Goal: Task Accomplishment & Management: Complete application form

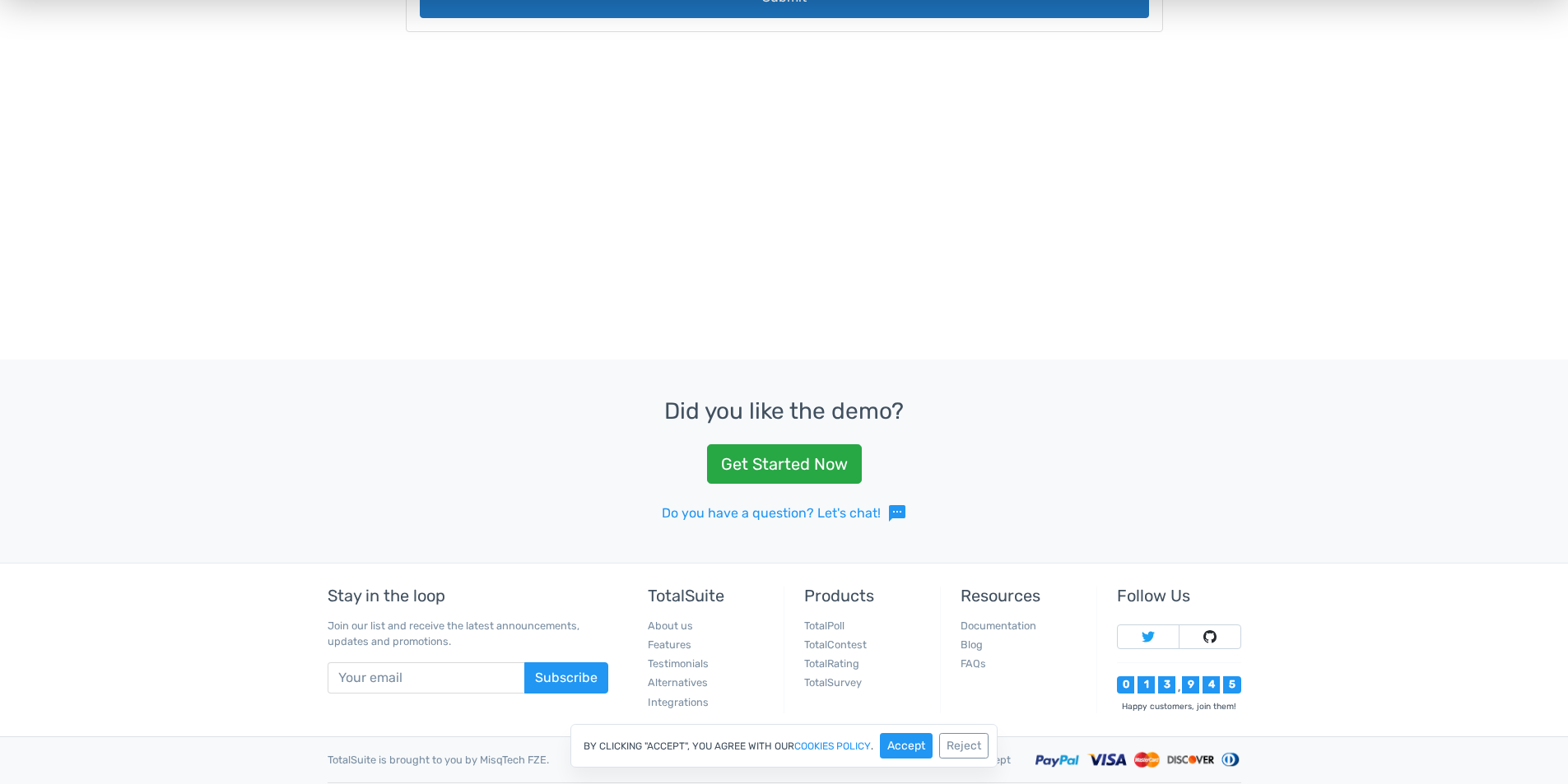
scroll to position [658, 0]
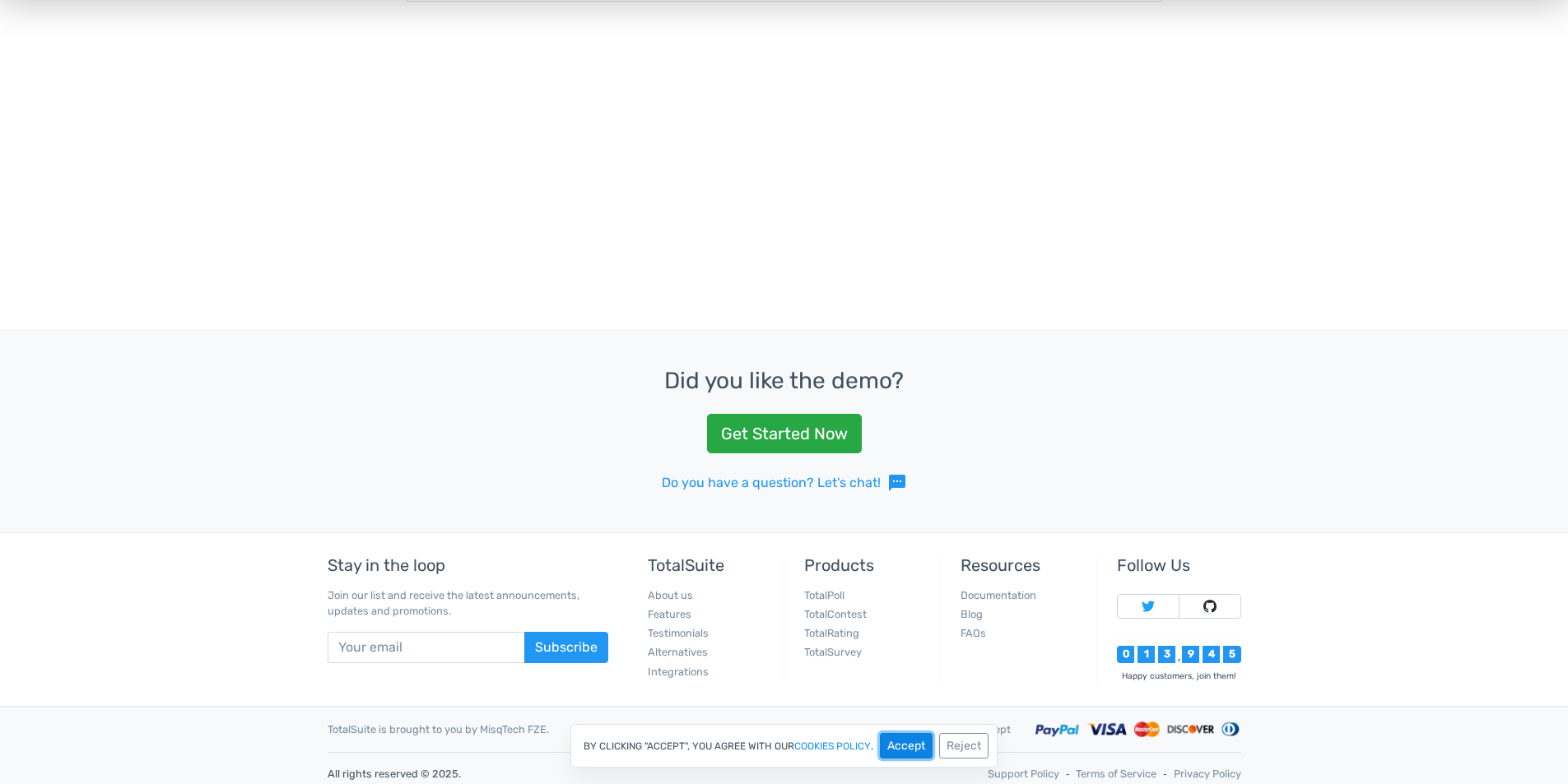
click at [913, 739] on button "Accept" at bounding box center [907, 746] width 53 height 26
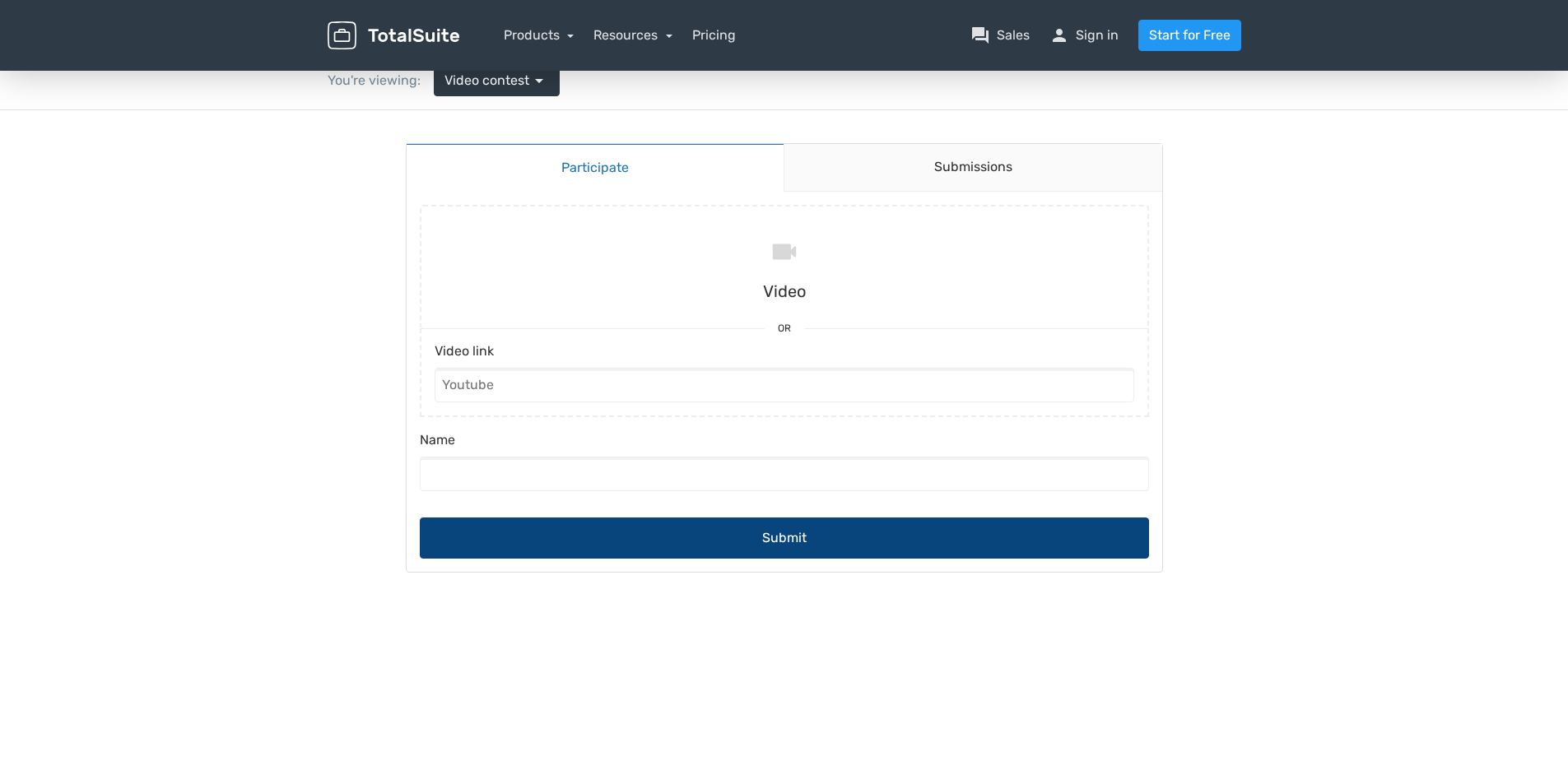
scroll to position [0, 0]
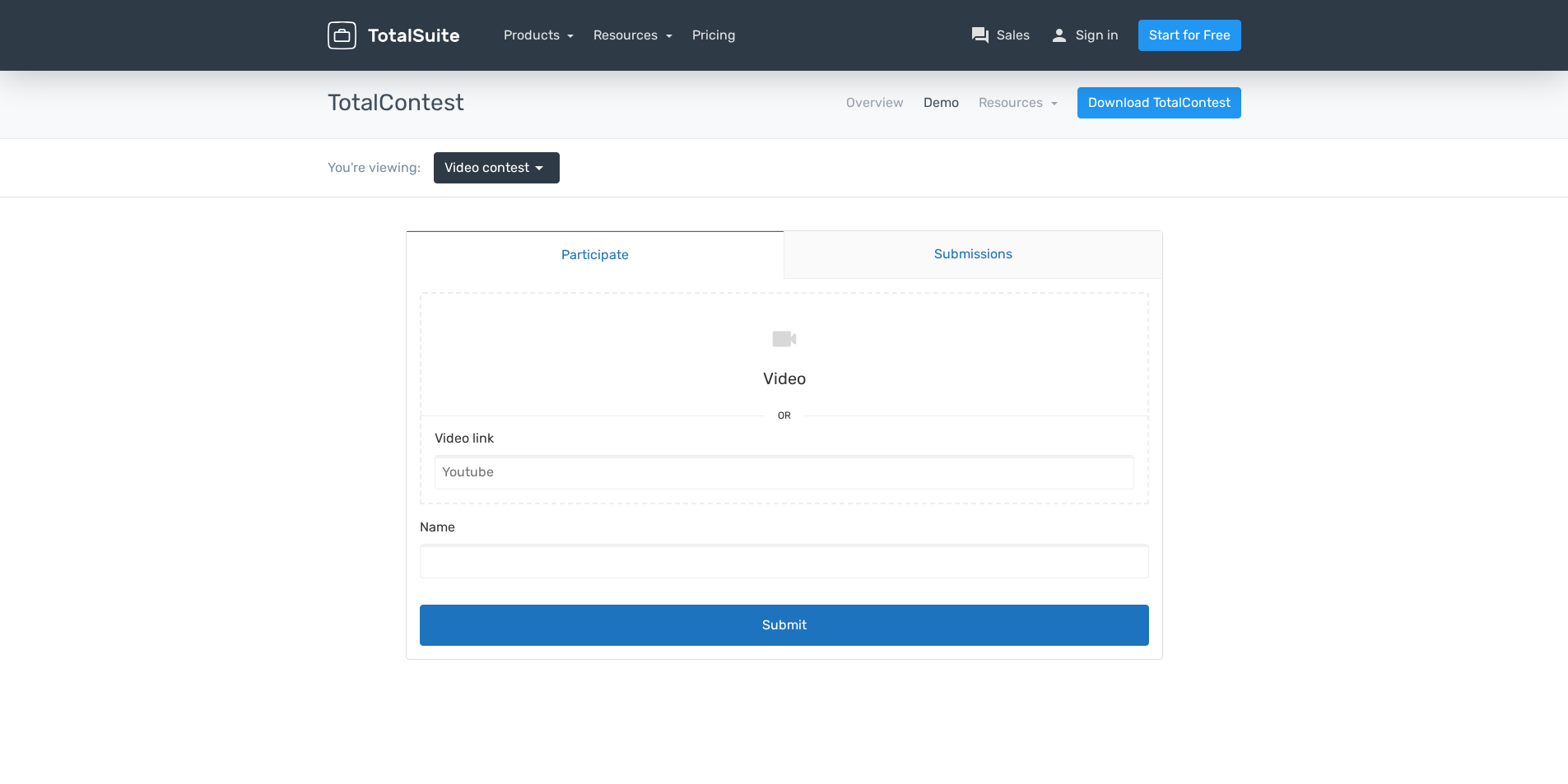
click at [944, 262] on link "Submissions" at bounding box center [973, 255] width 379 height 48
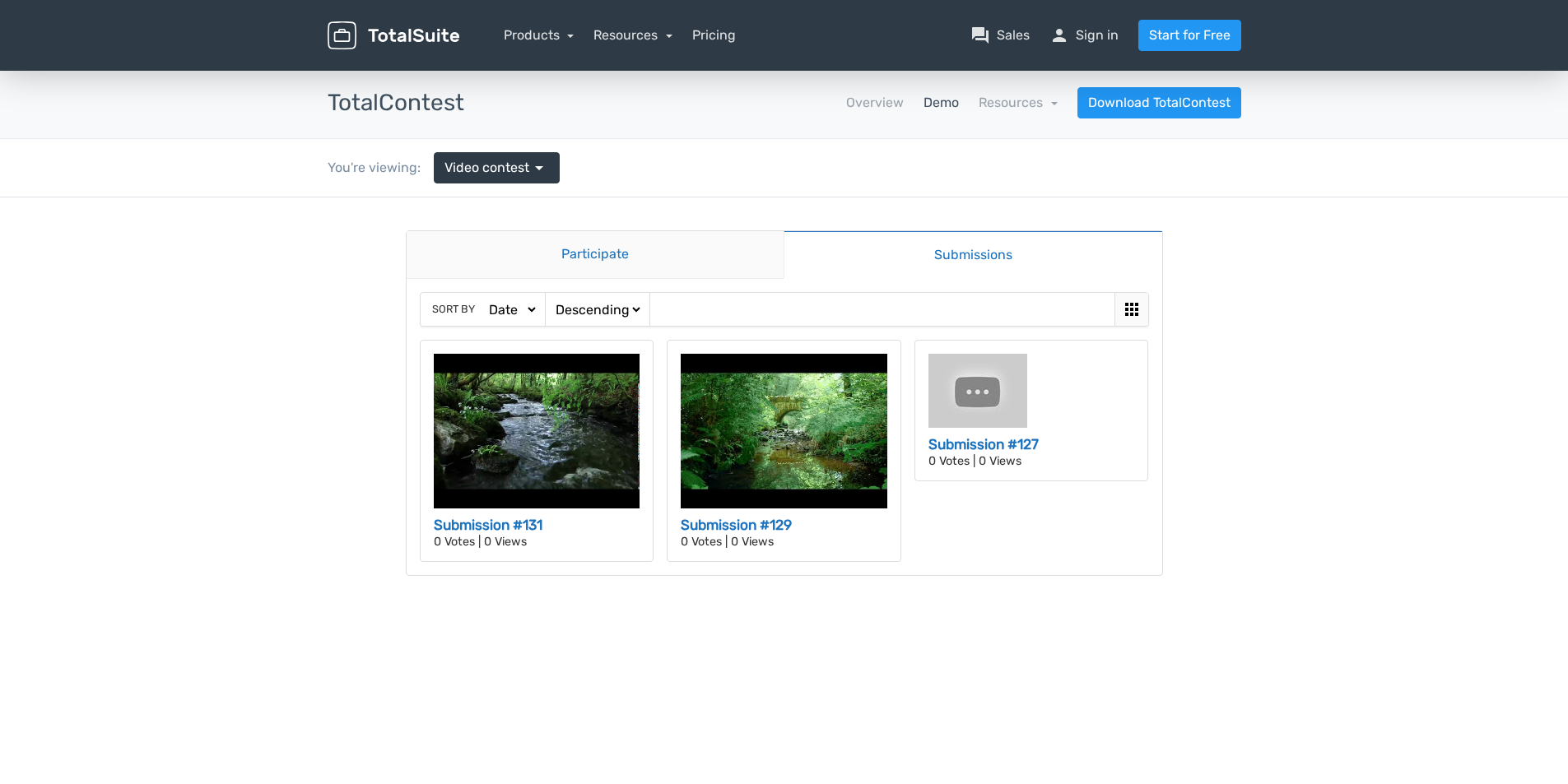
click at [682, 252] on link "Participate" at bounding box center [595, 255] width 378 height 48
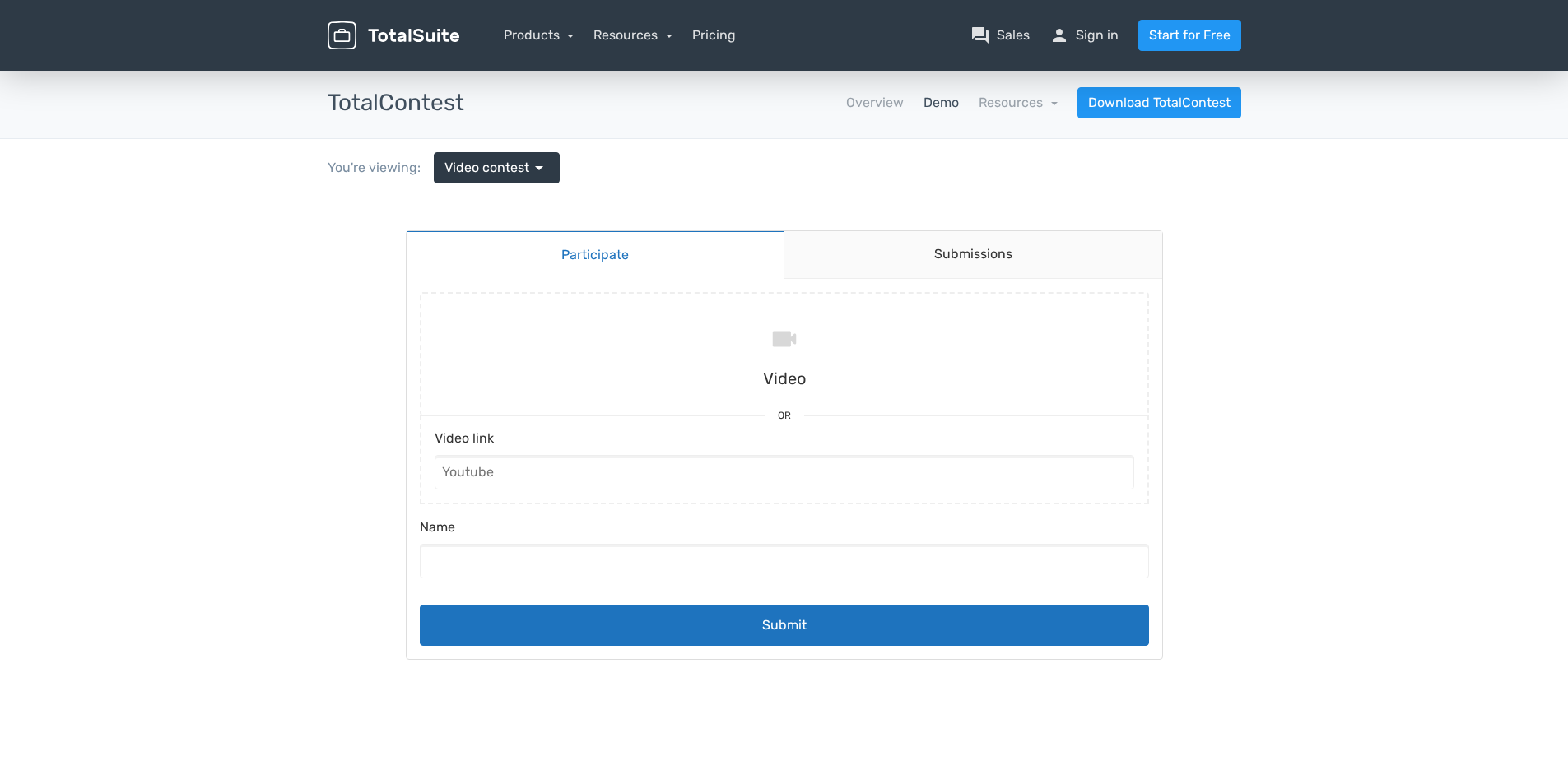
click at [725, 453] on label "Video link" at bounding box center [784, 441] width 699 height 26
click at [725, 455] on input "Video link" at bounding box center [784, 472] width 699 height 35
click at [714, 461] on input "Video link" at bounding box center [784, 472] width 699 height 35
click at [529, 166] on span "arrow_drop_down" at bounding box center [539, 168] width 20 height 20
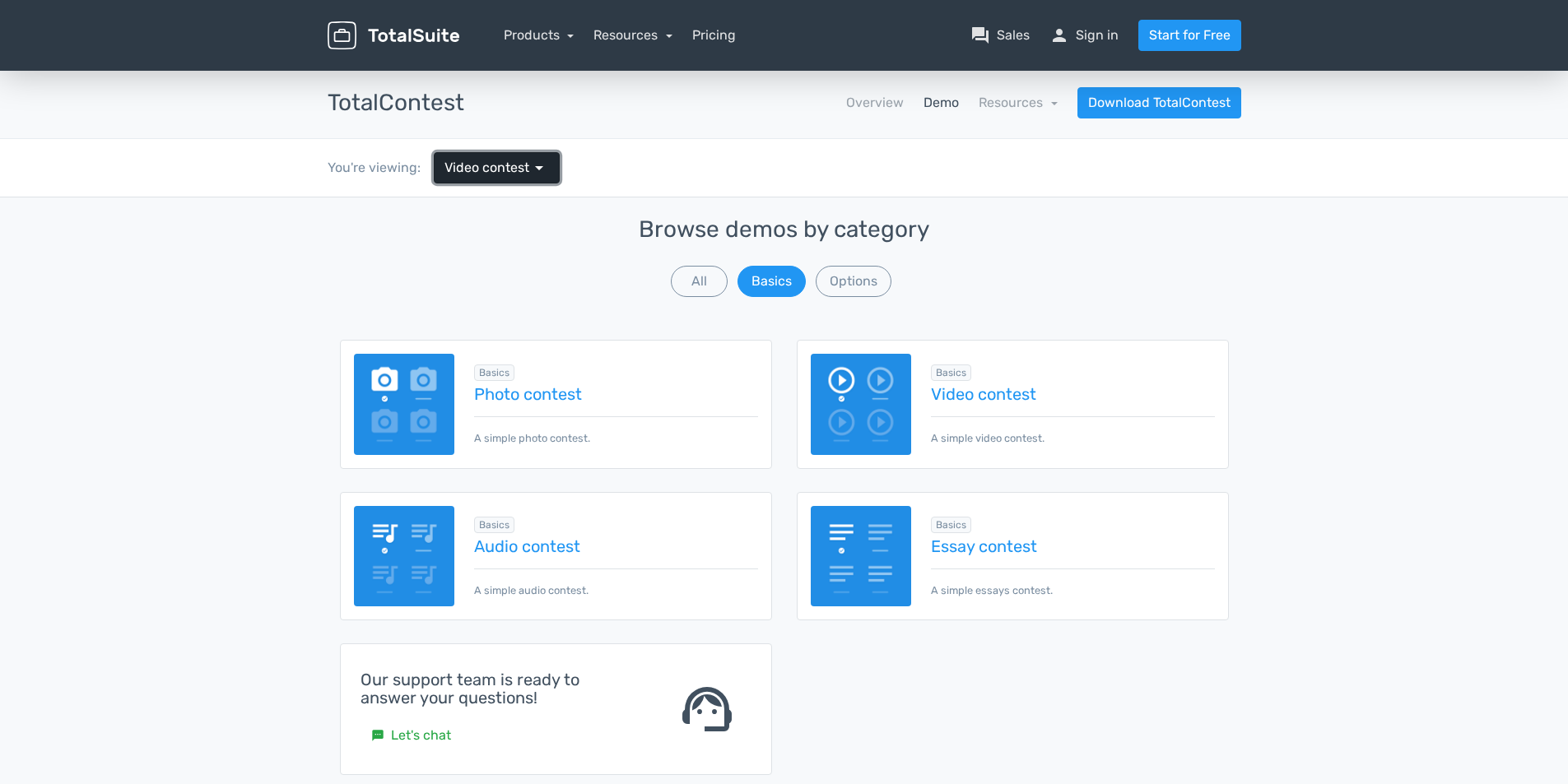
click at [529, 166] on span "arrow_drop_down" at bounding box center [539, 168] width 20 height 20
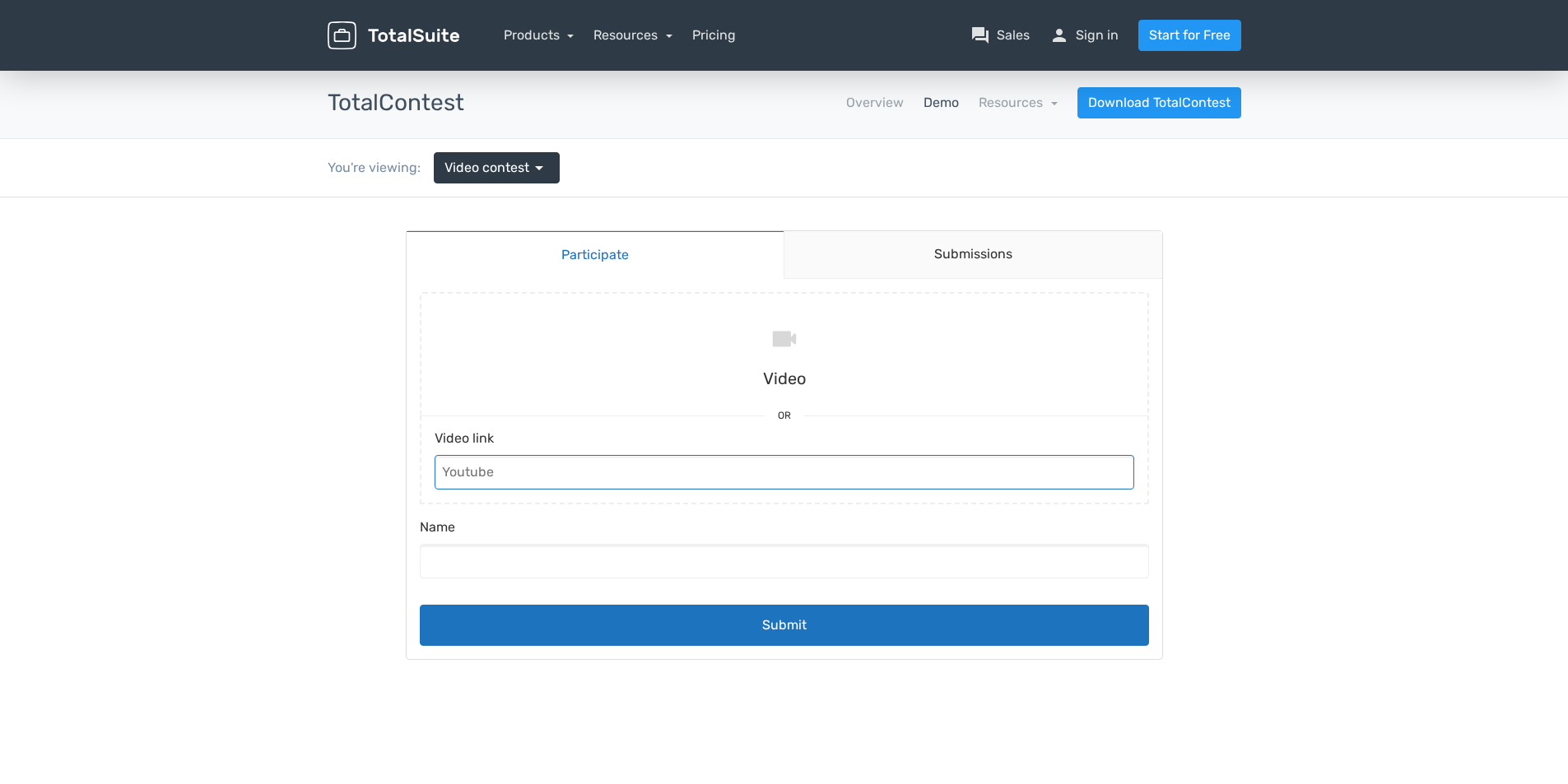
click at [800, 461] on input "Video link" at bounding box center [784, 472] width 699 height 35
click at [800, 461] on input "Video link" at bounding box center [784, 472] width 699 height 35
paste input "mardinajans"
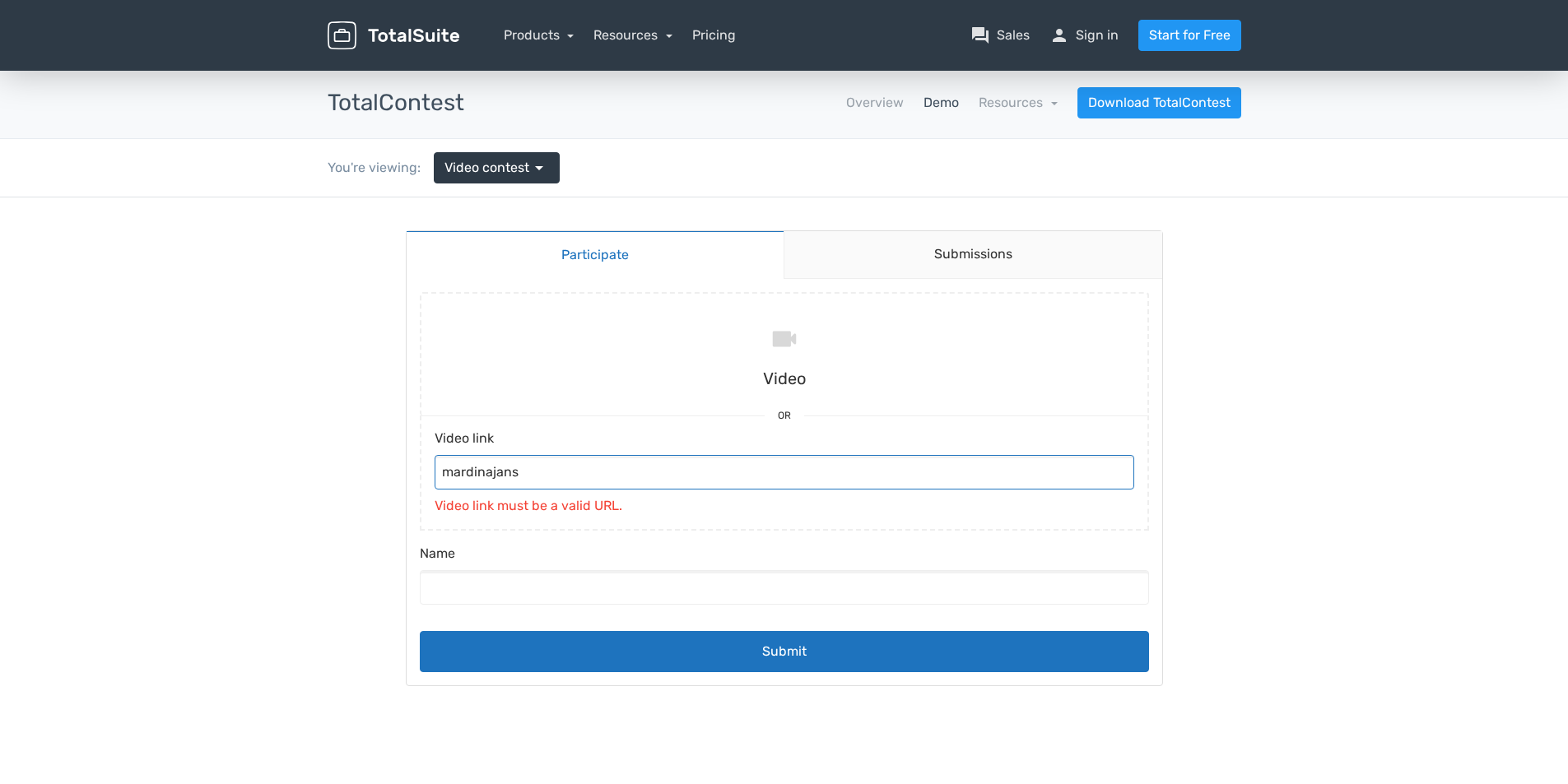
drag, startPoint x: 862, startPoint y: 470, endPoint x: 559, endPoint y: 467, distance: 303.0
click at [558, 467] on input "mardinajans" at bounding box center [784, 472] width 699 height 35
click at [559, 467] on input "mardinajans" at bounding box center [784, 472] width 699 height 35
paste input "https://www.youtube.com/watch?v=L23GHcV4PpE"
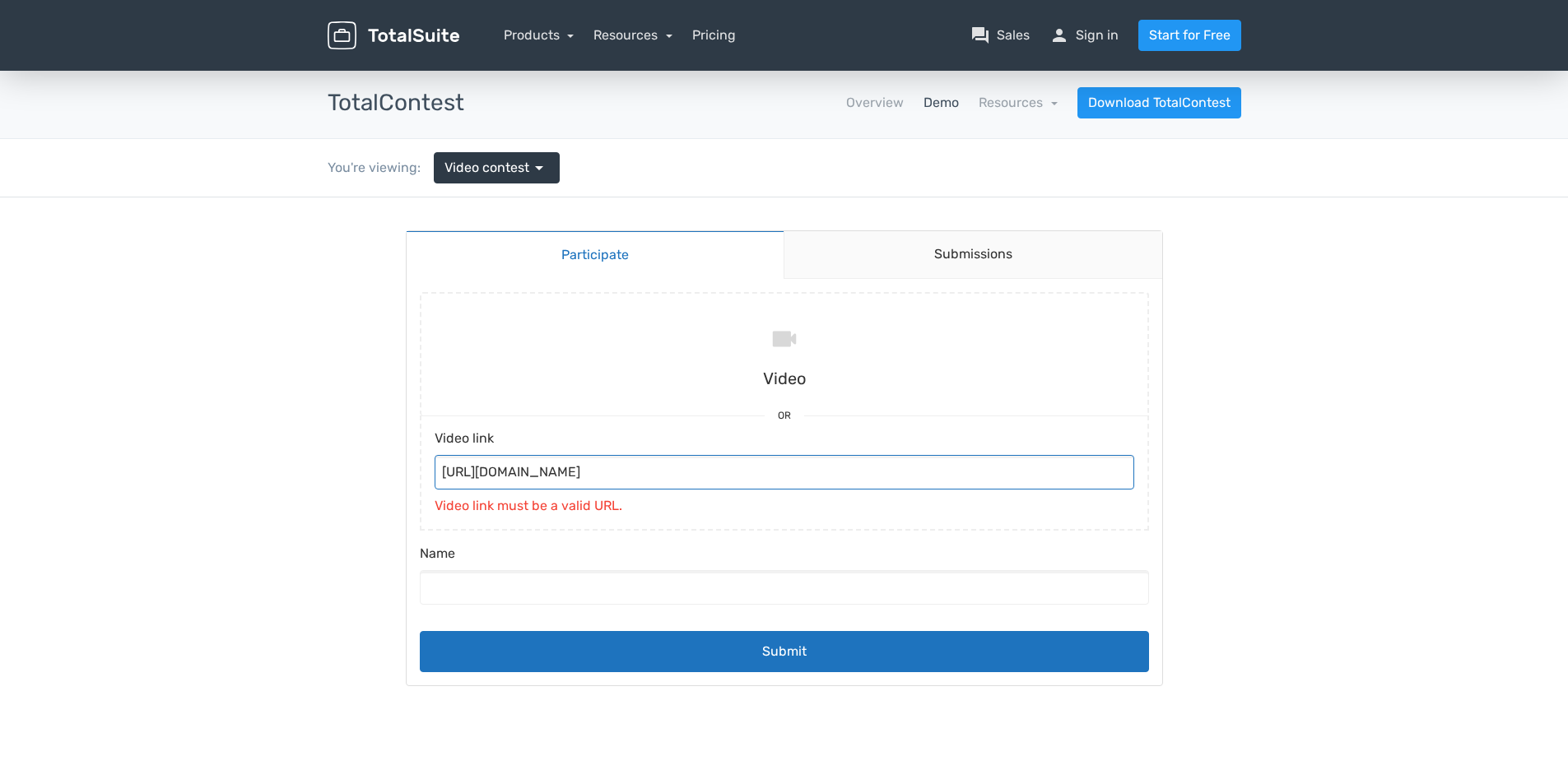
type input "https://www.youtube.com/watch?v=L23GHcV4PpE"
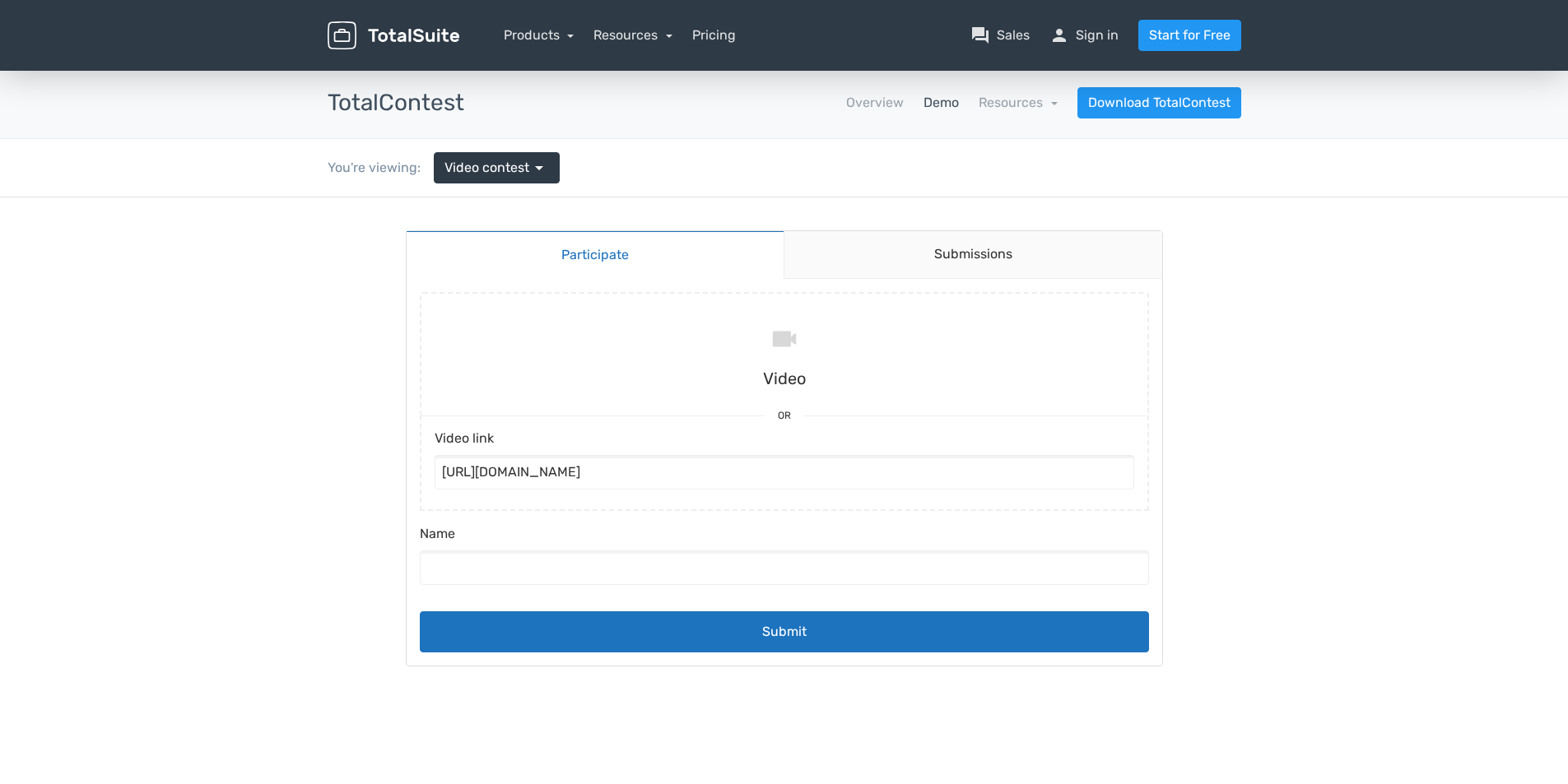
click at [569, 555] on div "Name" at bounding box center [784, 555] width 730 height 61
click at [570, 552] on input "Name" at bounding box center [784, 567] width 730 height 35
type input "deneme"
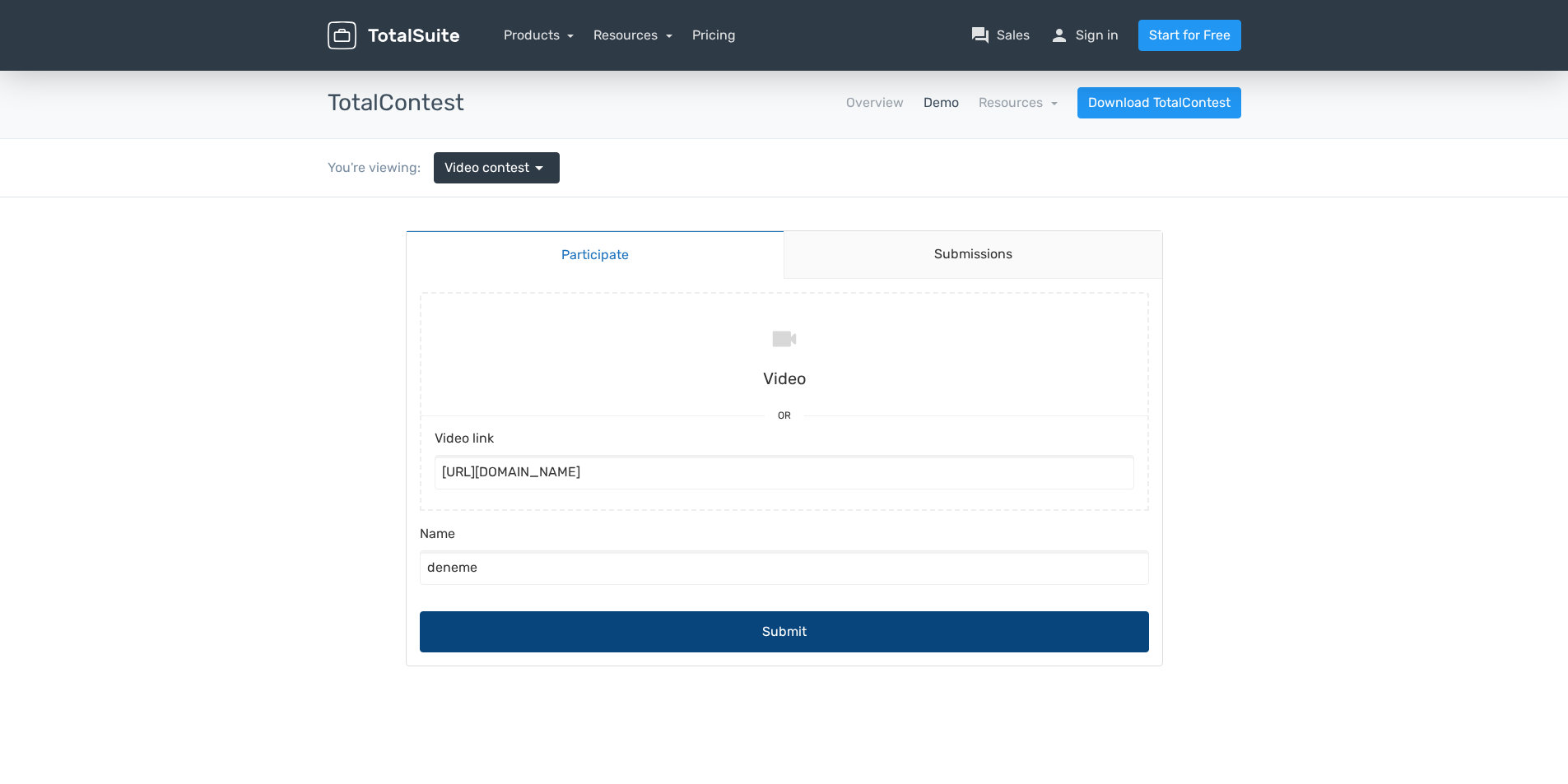
click at [719, 632] on button "Submit" at bounding box center [784, 631] width 730 height 41
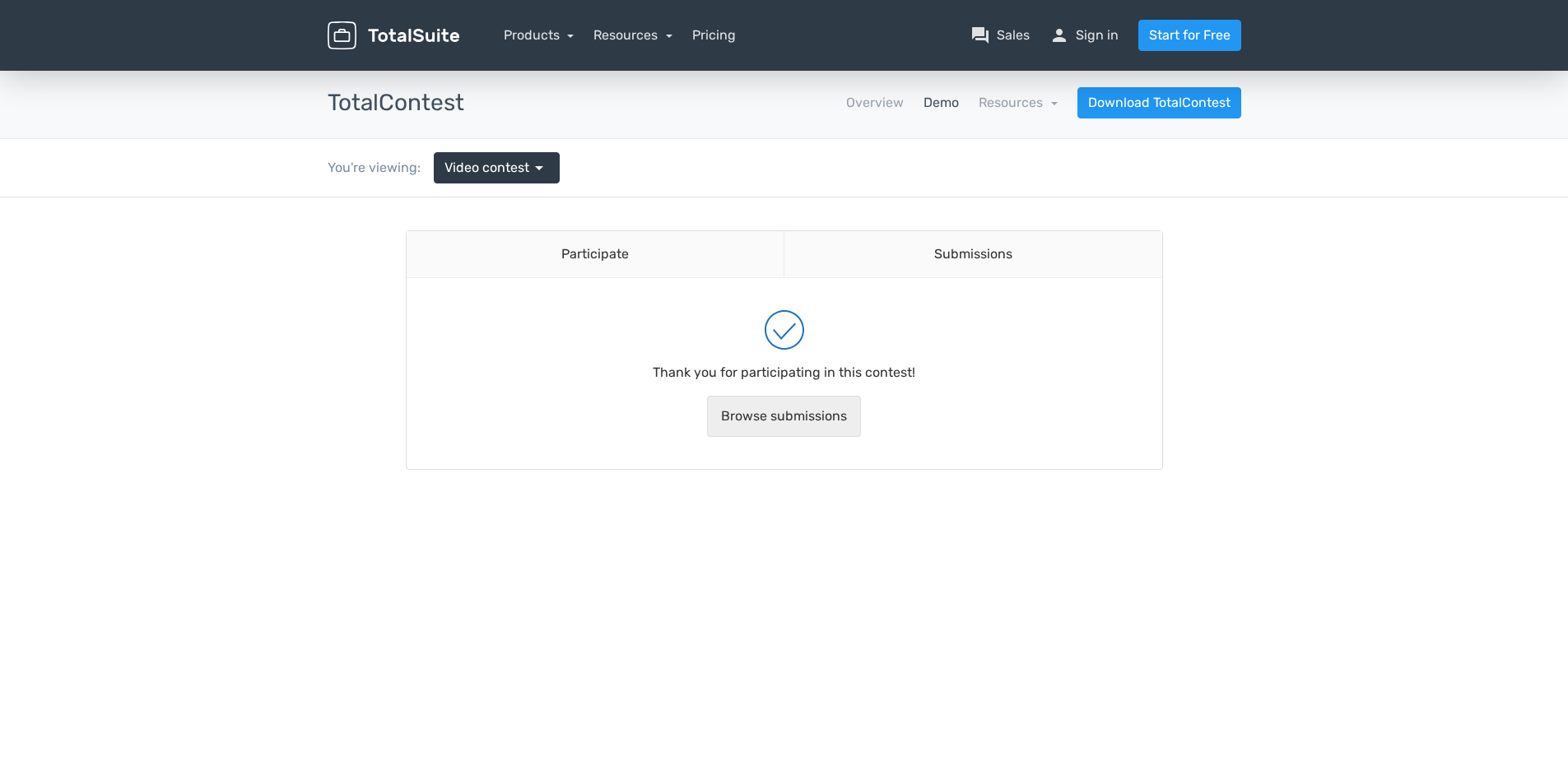
click at [795, 405] on link "Browse submissions" at bounding box center [784, 416] width 154 height 41
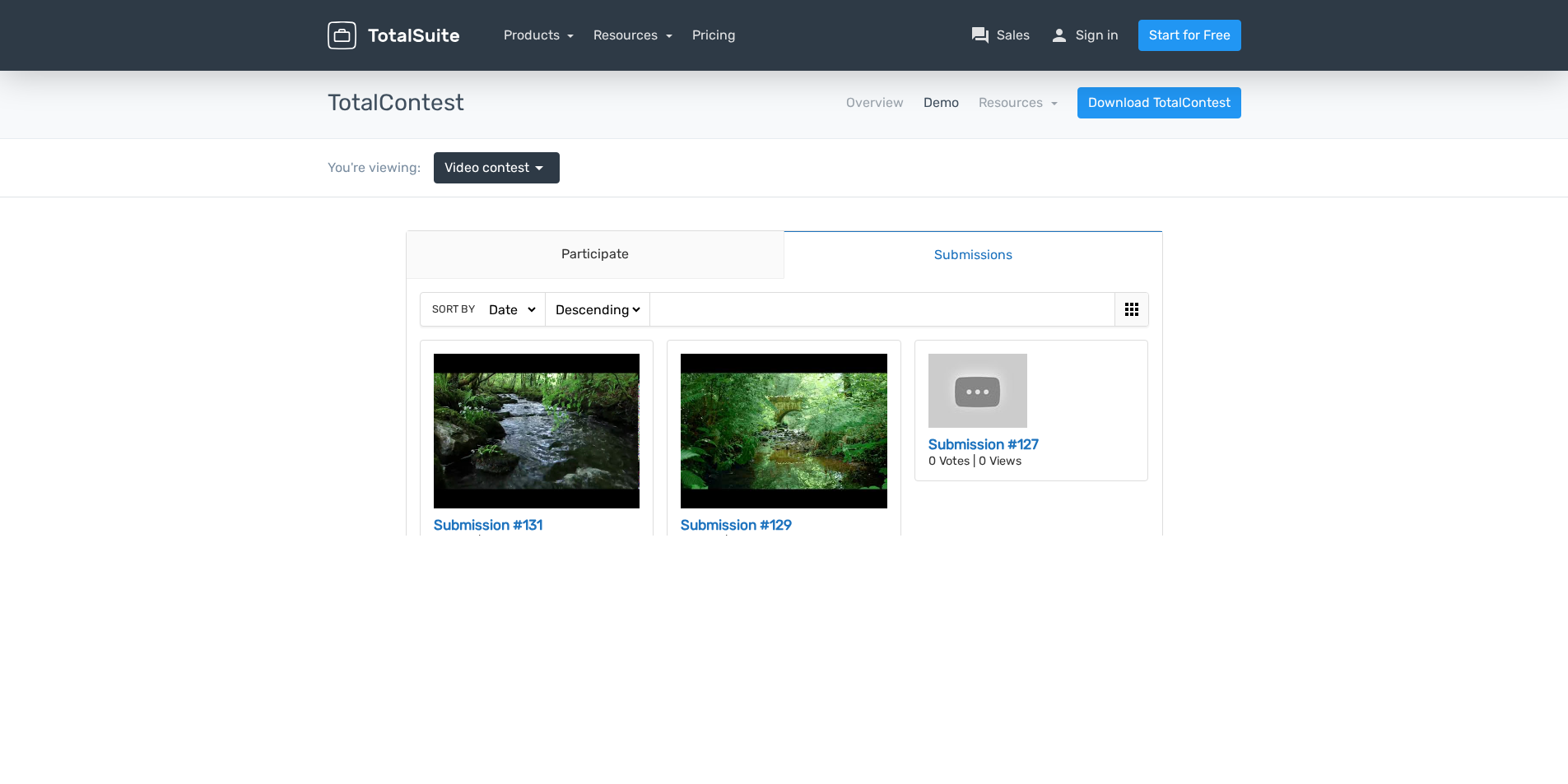
click at [622, 317] on select "Ascending Descending" at bounding box center [597, 310] width 91 height 17
click at [619, 242] on link "Participate" at bounding box center [595, 255] width 378 height 48
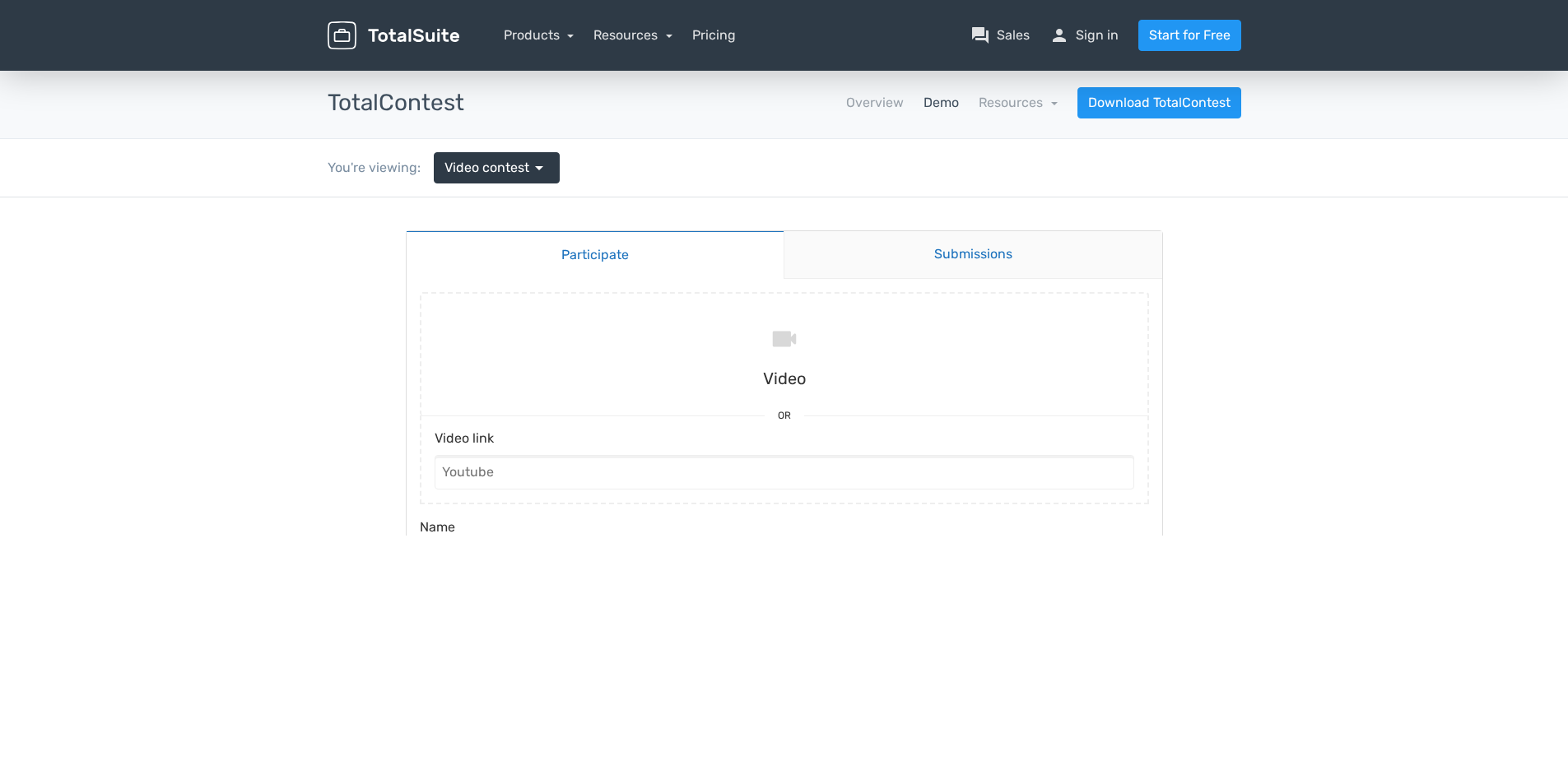
click at [955, 258] on link "Submissions" at bounding box center [973, 255] width 379 height 48
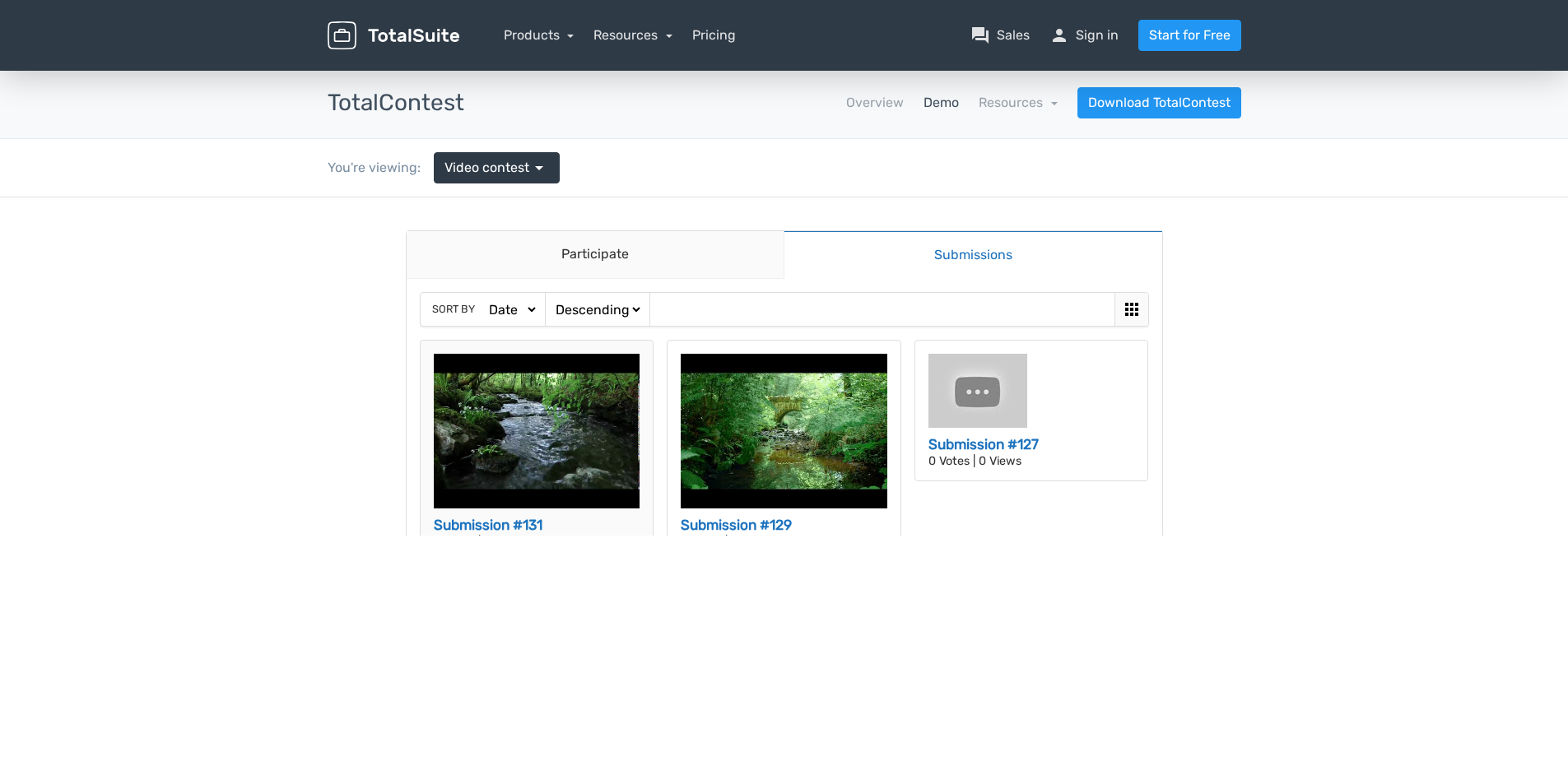
click at [606, 446] on img at bounding box center [538, 430] width 207 height 154
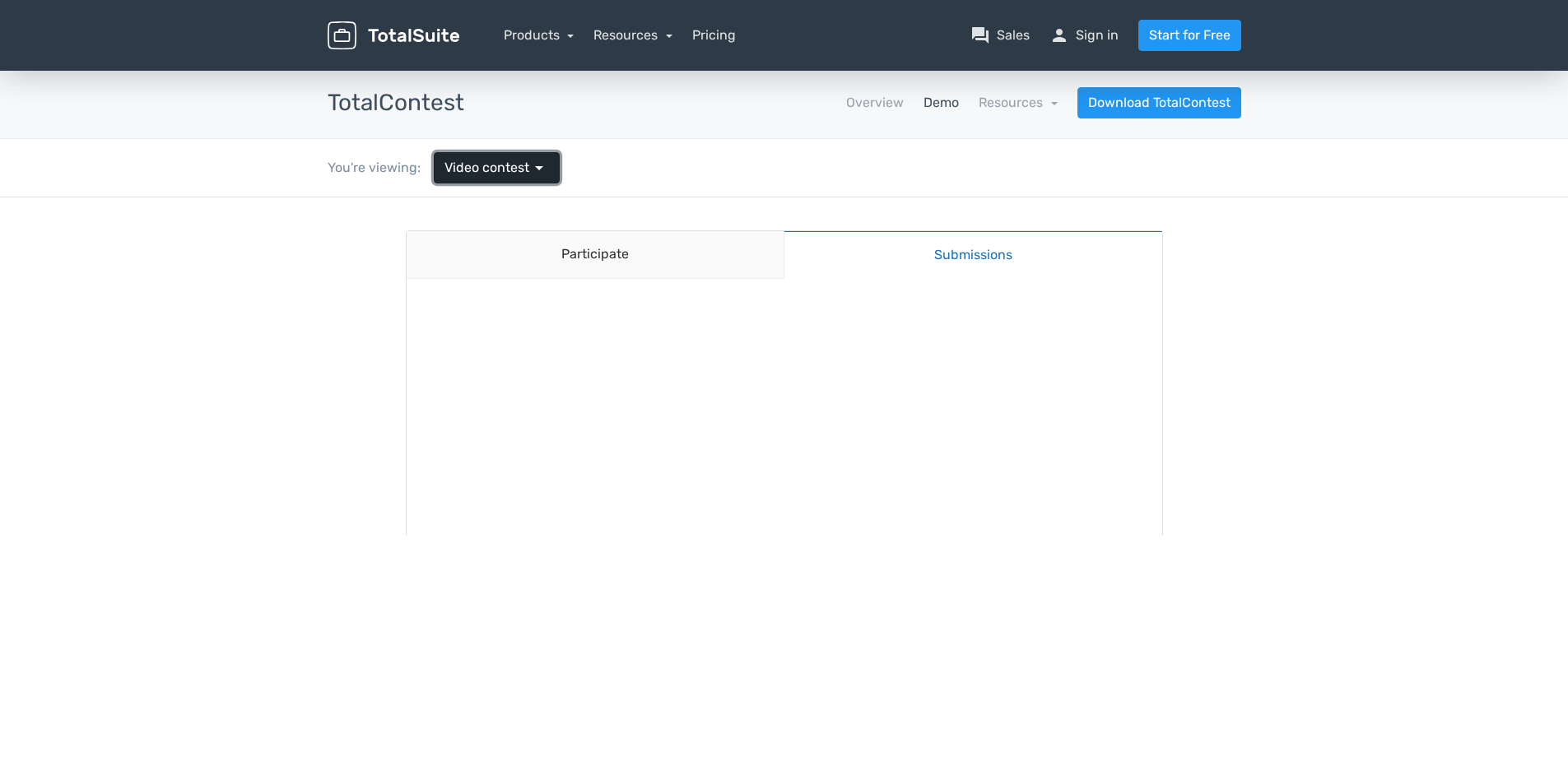
click at [470, 153] on link "Video contest arrow_drop_down" at bounding box center [497, 168] width 126 height 31
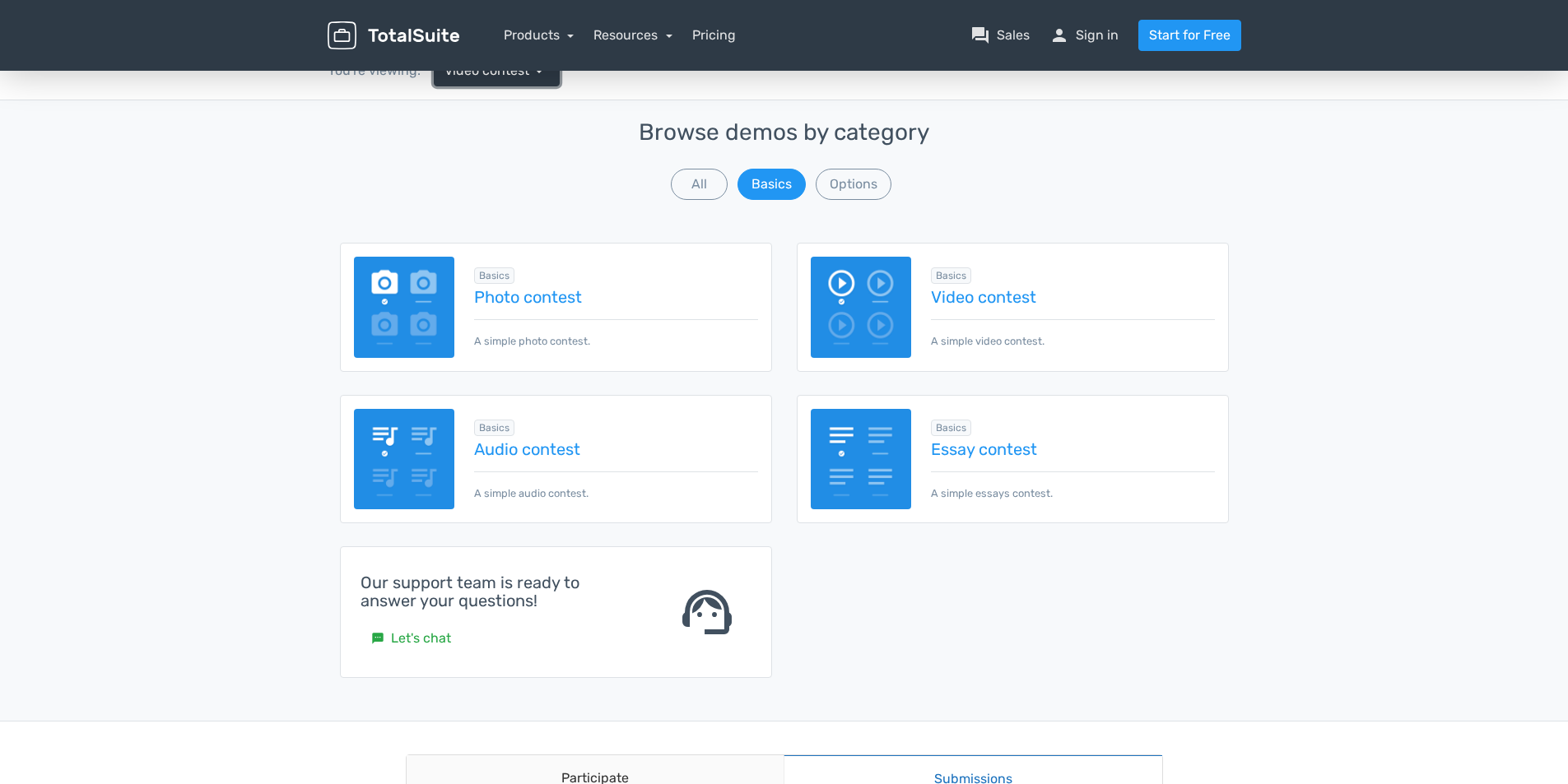
scroll to position [164, 0]
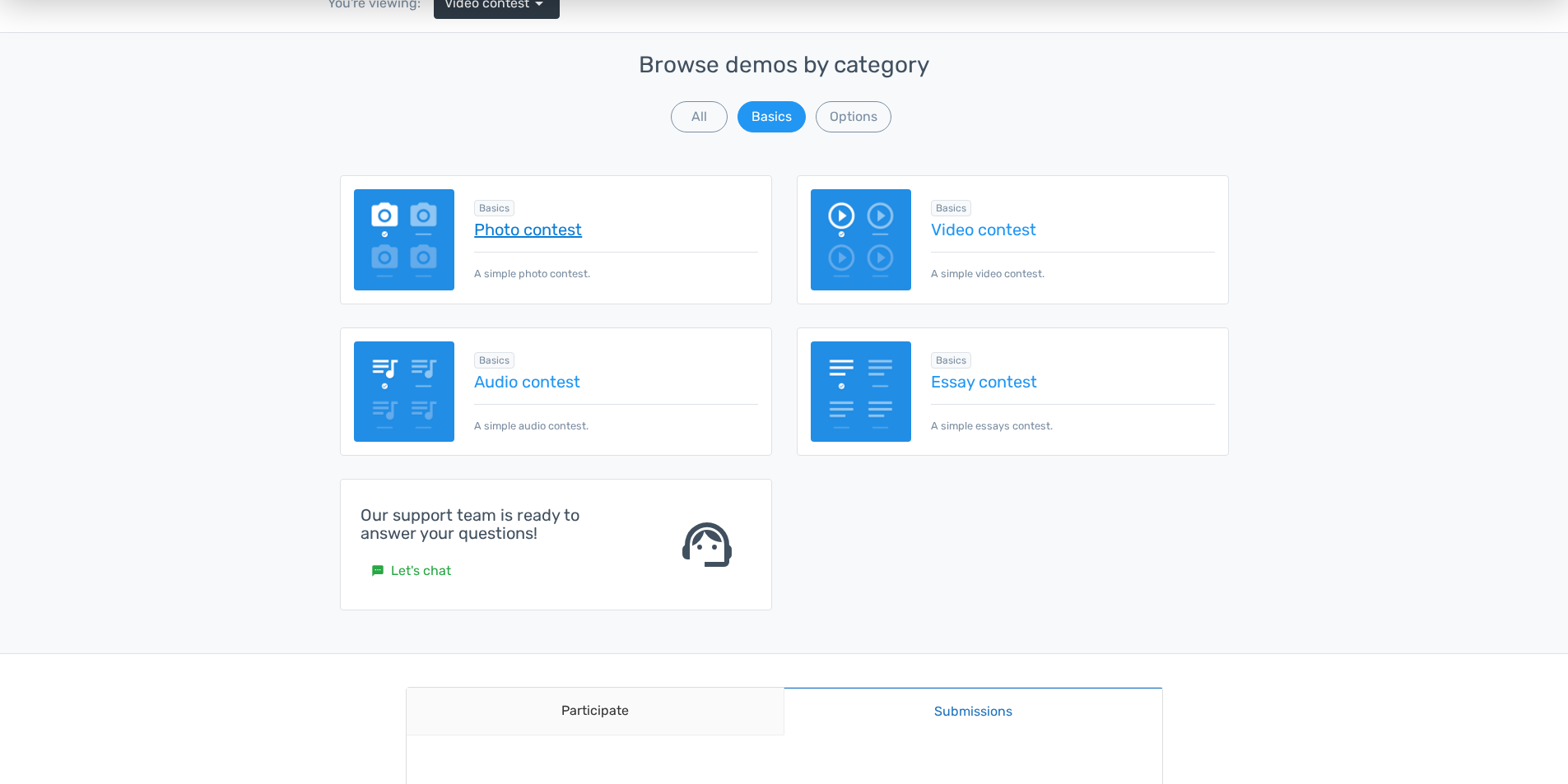
click at [553, 223] on link "Photo contest" at bounding box center [616, 229] width 283 height 18
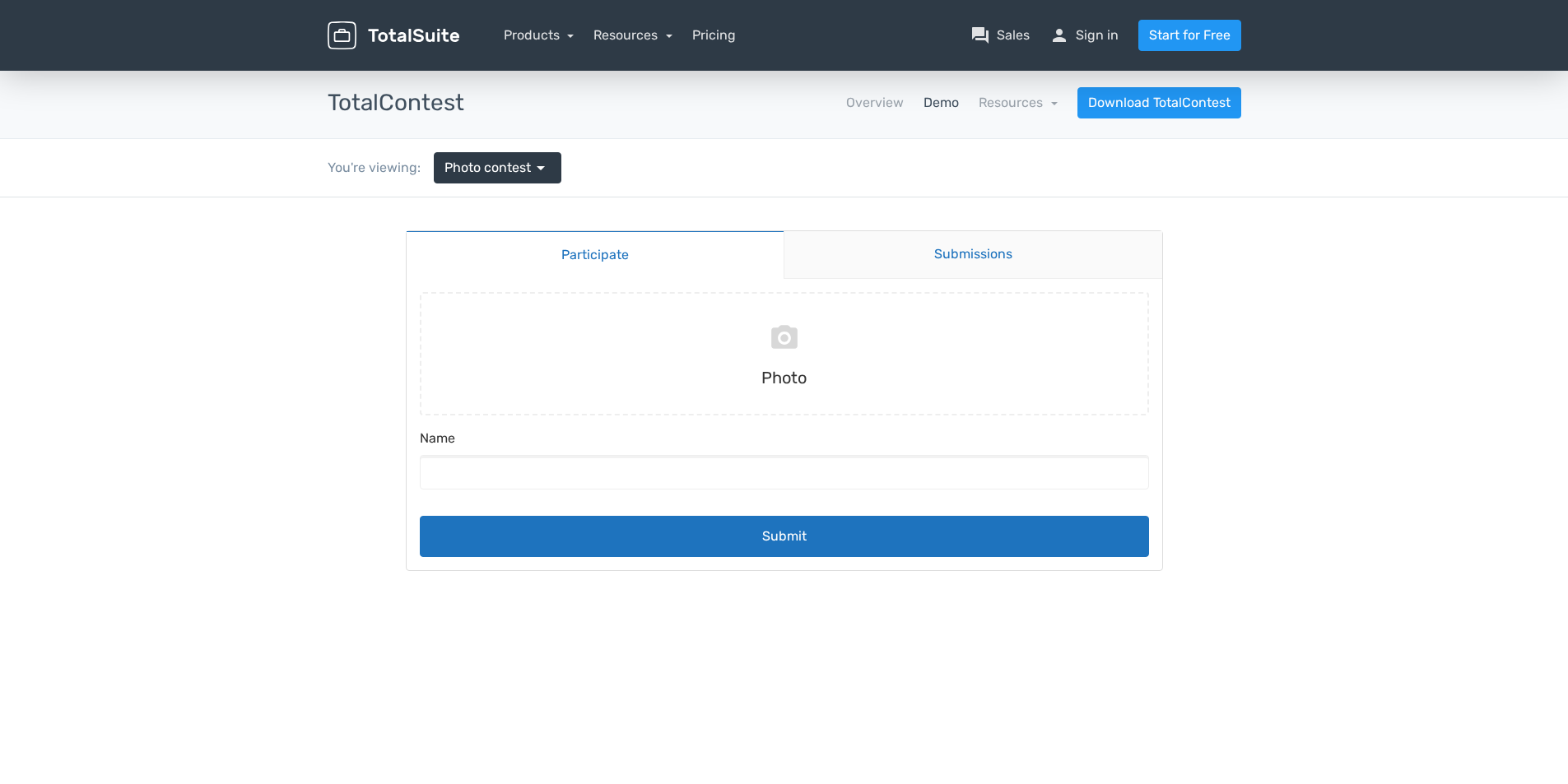
click at [946, 263] on link "Submissions" at bounding box center [973, 255] width 379 height 48
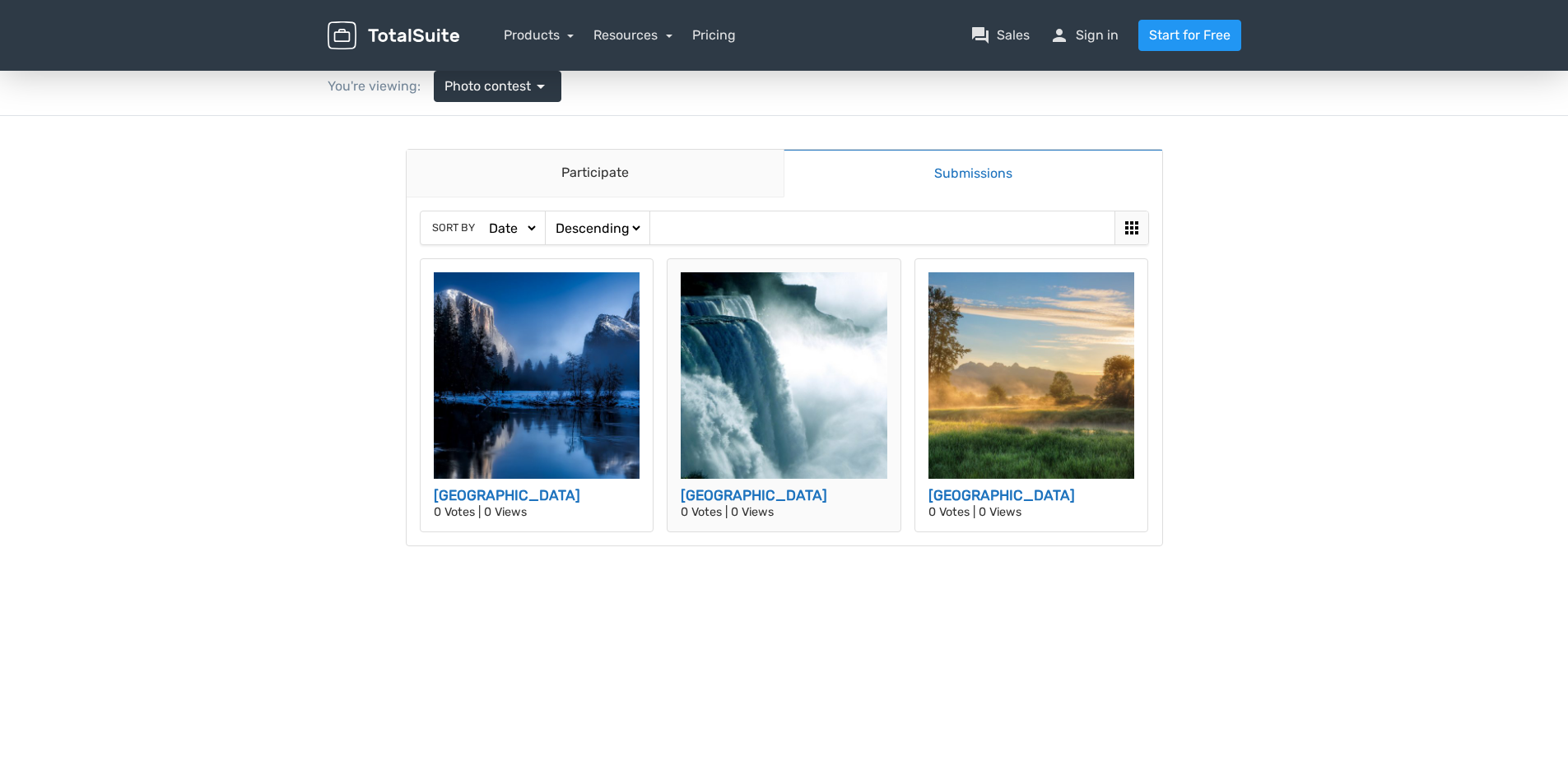
scroll to position [82, 0]
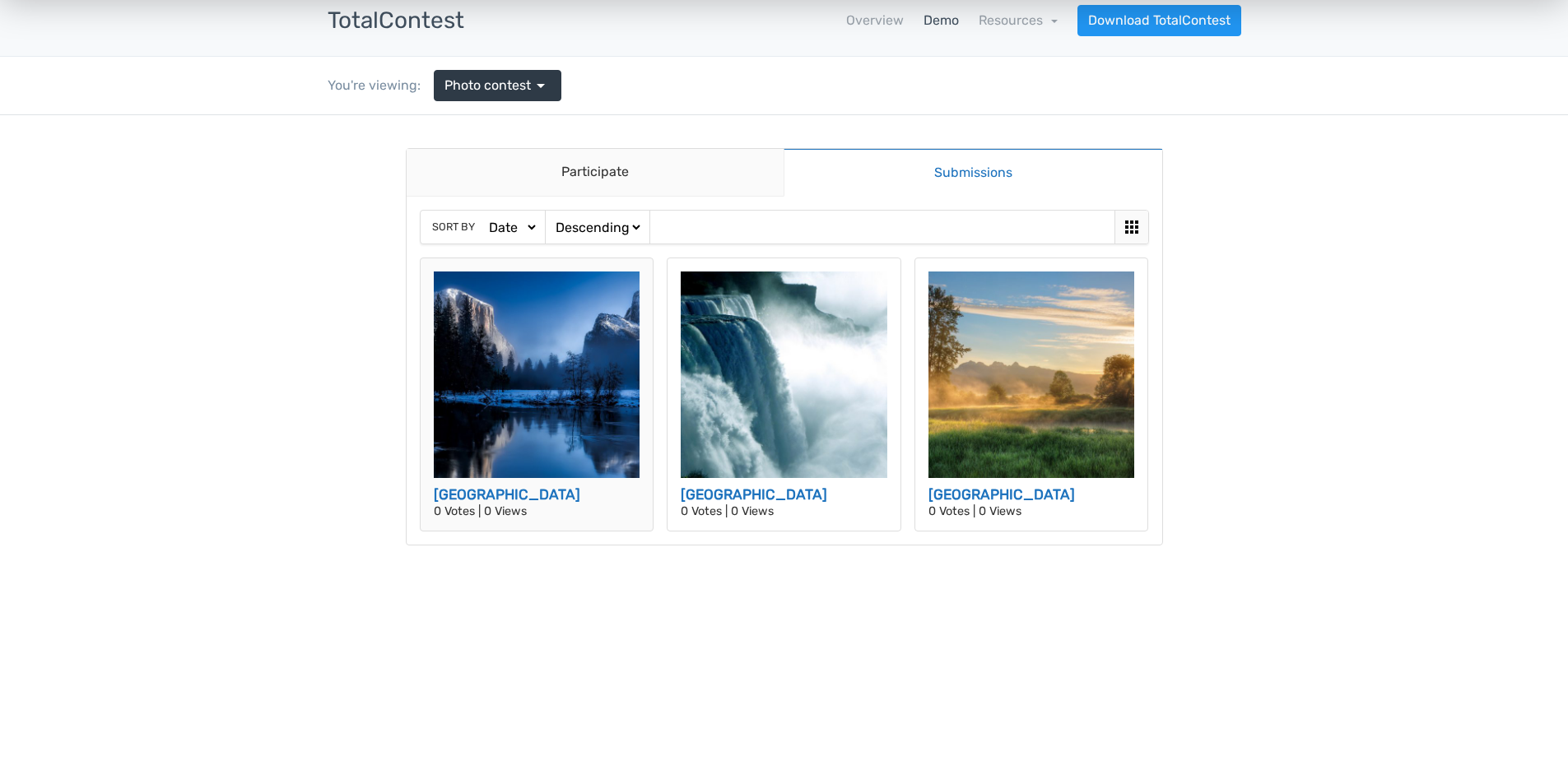
click at [549, 358] on img at bounding box center [538, 375] width 207 height 207
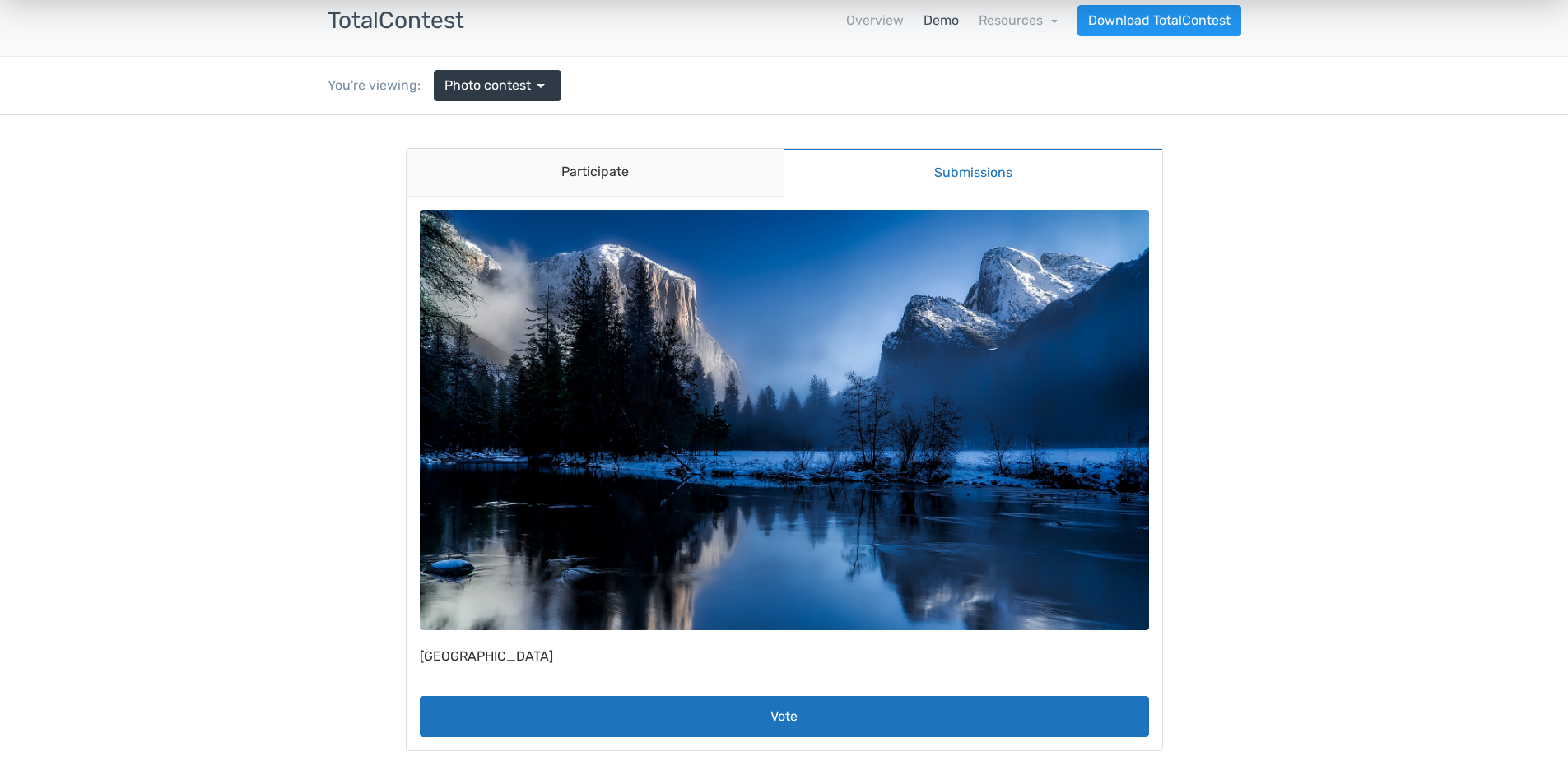
scroll to position [0, 0]
click at [597, 351] on img at bounding box center [784, 420] width 730 height 420
